Goal: Transaction & Acquisition: Purchase product/service

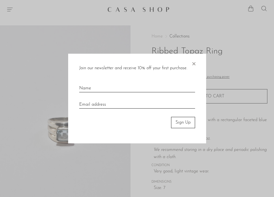
click at [195, 63] on span "×" at bounding box center [194, 63] width 6 height 18
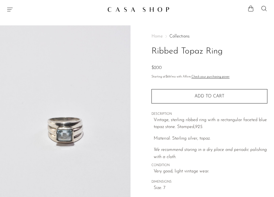
click at [9, 9] on icon "Menu" at bounding box center [10, 10] width 6 height 4
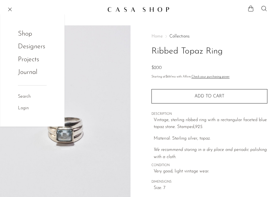
click at [24, 32] on link "Shop" at bounding box center [28, 34] width 21 height 10
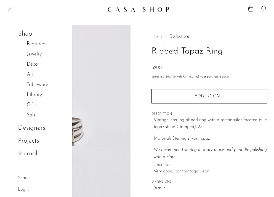
click at [35, 53] on link "Jewelry" at bounding box center [37, 54] width 21 height 8
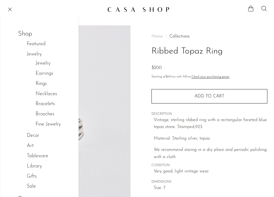
click at [43, 83] on link "Rings" at bounding box center [41, 84] width 11 height 8
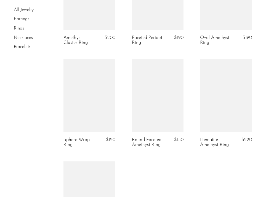
scroll to position [1034, 0]
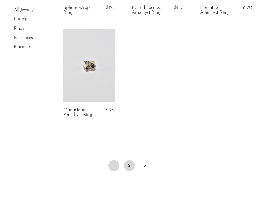
click at [128, 166] on link "2" at bounding box center [129, 165] width 11 height 11
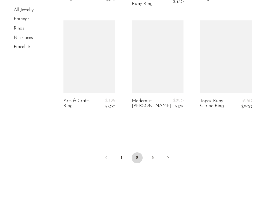
scroll to position [1216, 0]
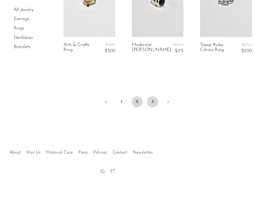
click at [152, 97] on link "3" at bounding box center [152, 101] width 11 height 11
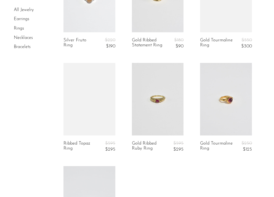
scroll to position [908, 0]
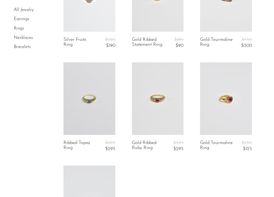
click at [157, 96] on link at bounding box center [158, 98] width 52 height 72
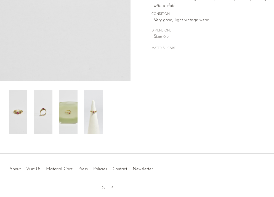
scroll to position [173, 0]
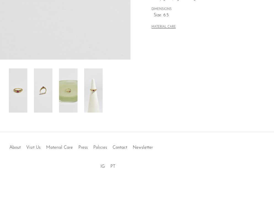
click at [72, 91] on img at bounding box center [68, 90] width 18 height 44
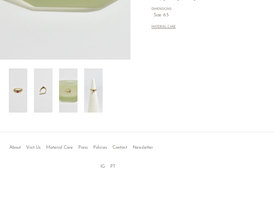
click at [95, 90] on img at bounding box center [93, 90] width 18 height 44
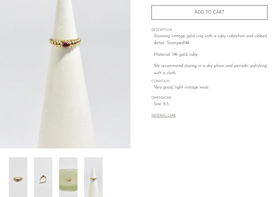
scroll to position [85, 0]
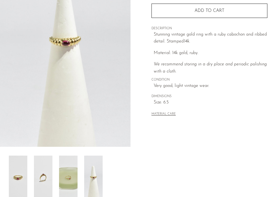
click at [45, 173] on img at bounding box center [43, 177] width 18 height 44
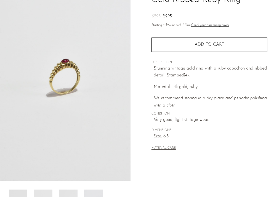
scroll to position [0, 0]
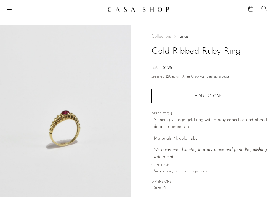
click at [9, 5] on div "Shop Featured New Arrivals Bestsellers Coming Soon Jewelry Jewelry All Earrings…" at bounding box center [137, 9] width 274 height 10
click at [11, 9] on icon "Menu" at bounding box center [10, 9] width 7 height 7
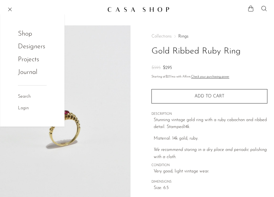
click at [27, 35] on link "Shop" at bounding box center [28, 34] width 21 height 10
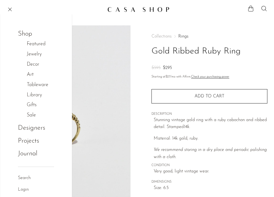
click at [36, 54] on link "Jewelry" at bounding box center [37, 54] width 21 height 8
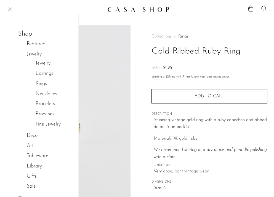
click at [45, 72] on link "Earrings" at bounding box center [45, 74] width 18 height 8
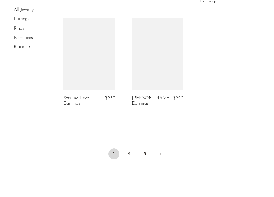
scroll to position [1222, 0]
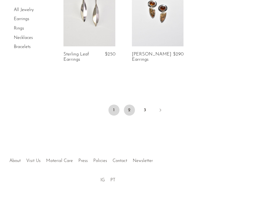
click at [131, 109] on link "2" at bounding box center [129, 109] width 11 height 11
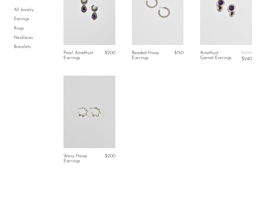
scroll to position [1231, 0]
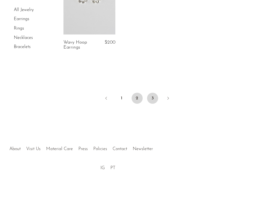
click at [152, 98] on link "3" at bounding box center [152, 98] width 11 height 11
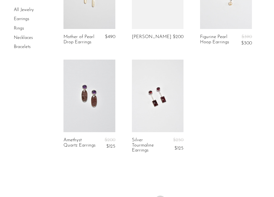
scroll to position [657, 0]
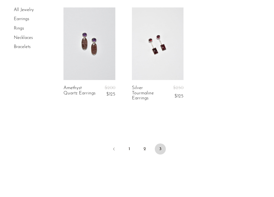
click at [27, 48] on link "Bracelets" at bounding box center [22, 47] width 17 height 4
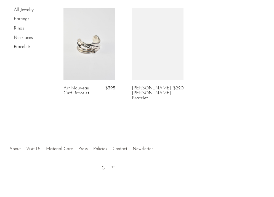
scroll to position [438, 0]
